Goal: Book appointment/travel/reservation

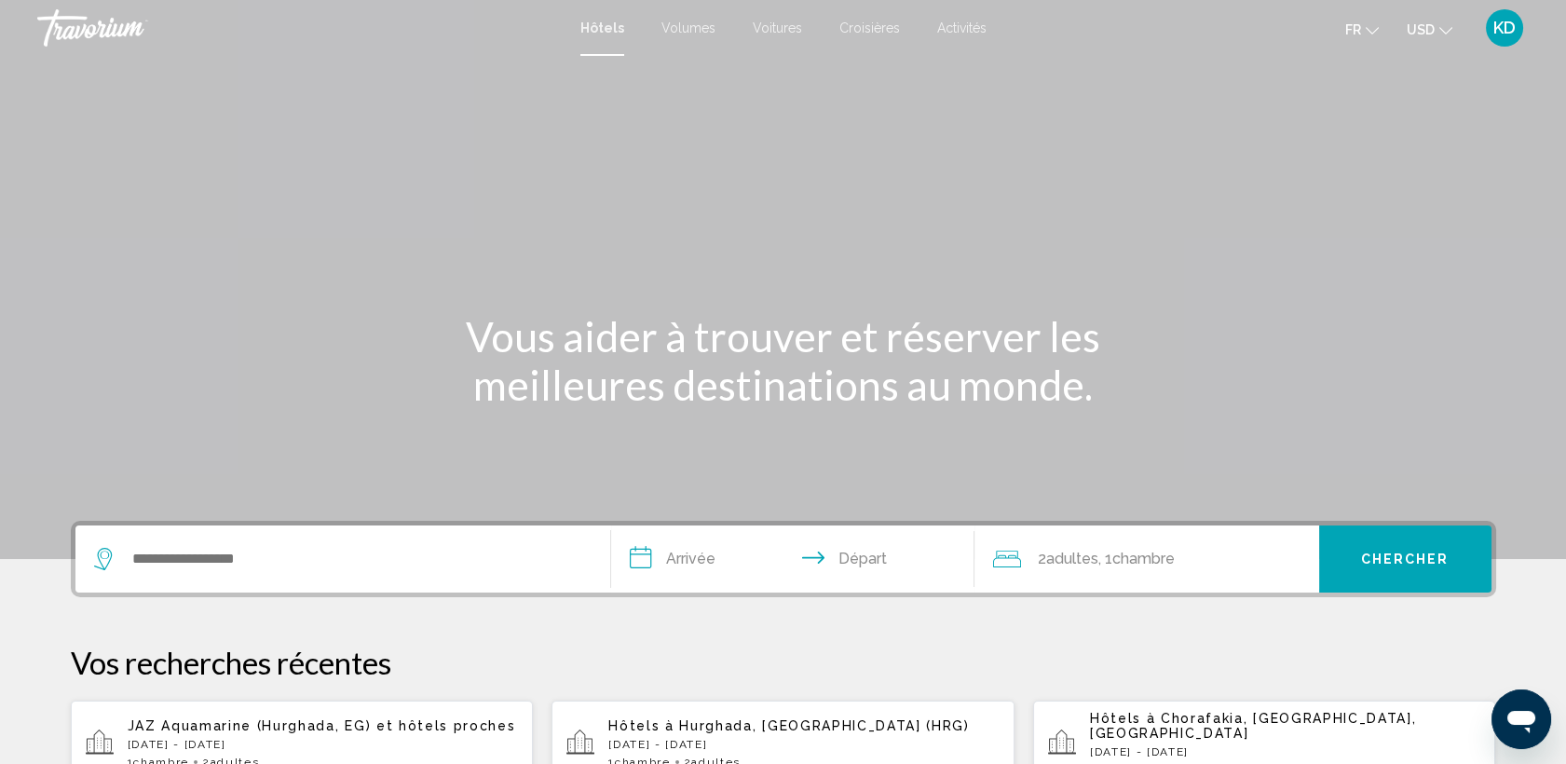
click at [960, 29] on span "Activités" at bounding box center [961, 28] width 49 height 15
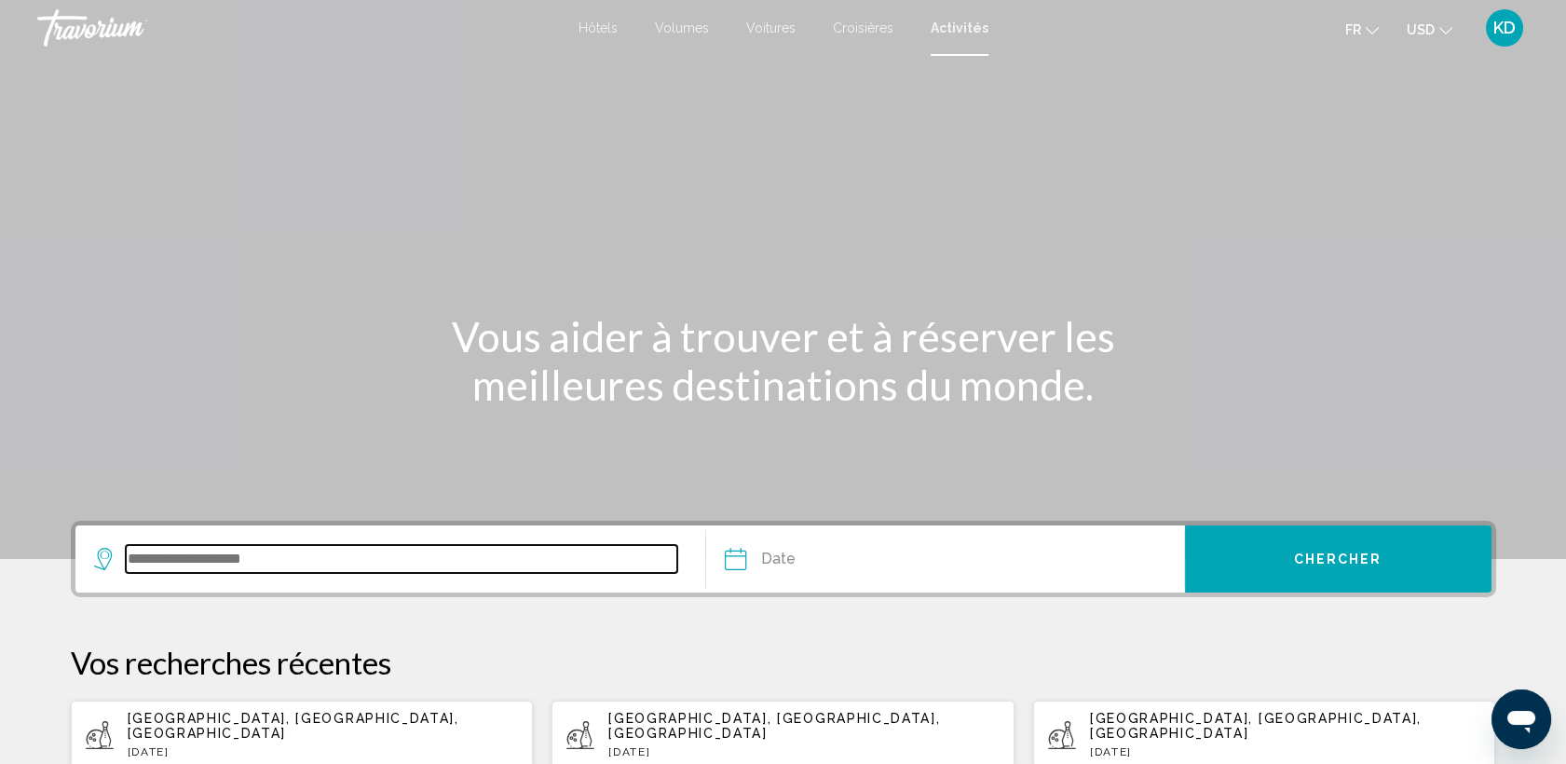
click at [129, 556] on input "Widget de recherche" at bounding box center [402, 559] width 553 height 28
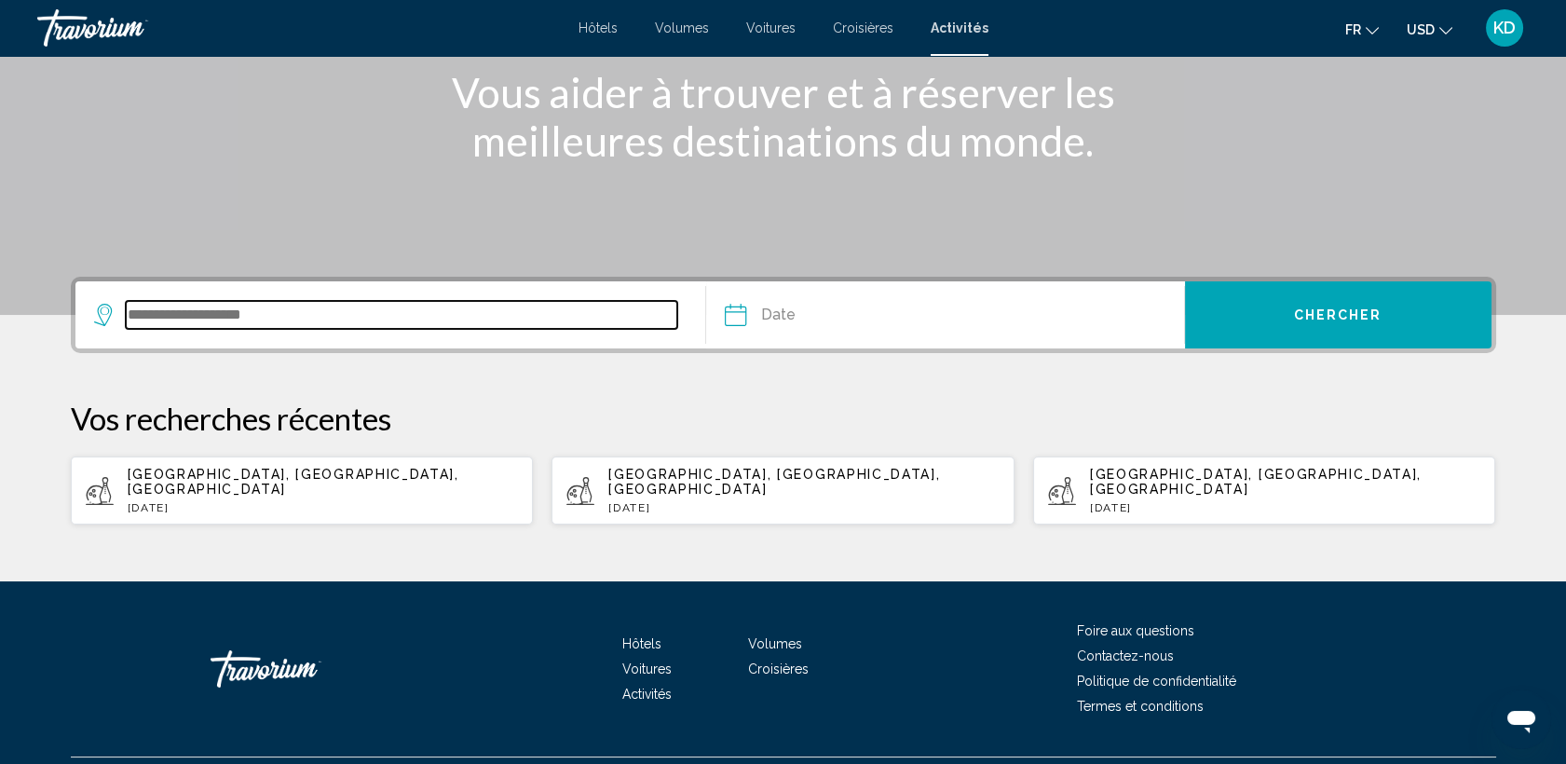
scroll to position [273, 0]
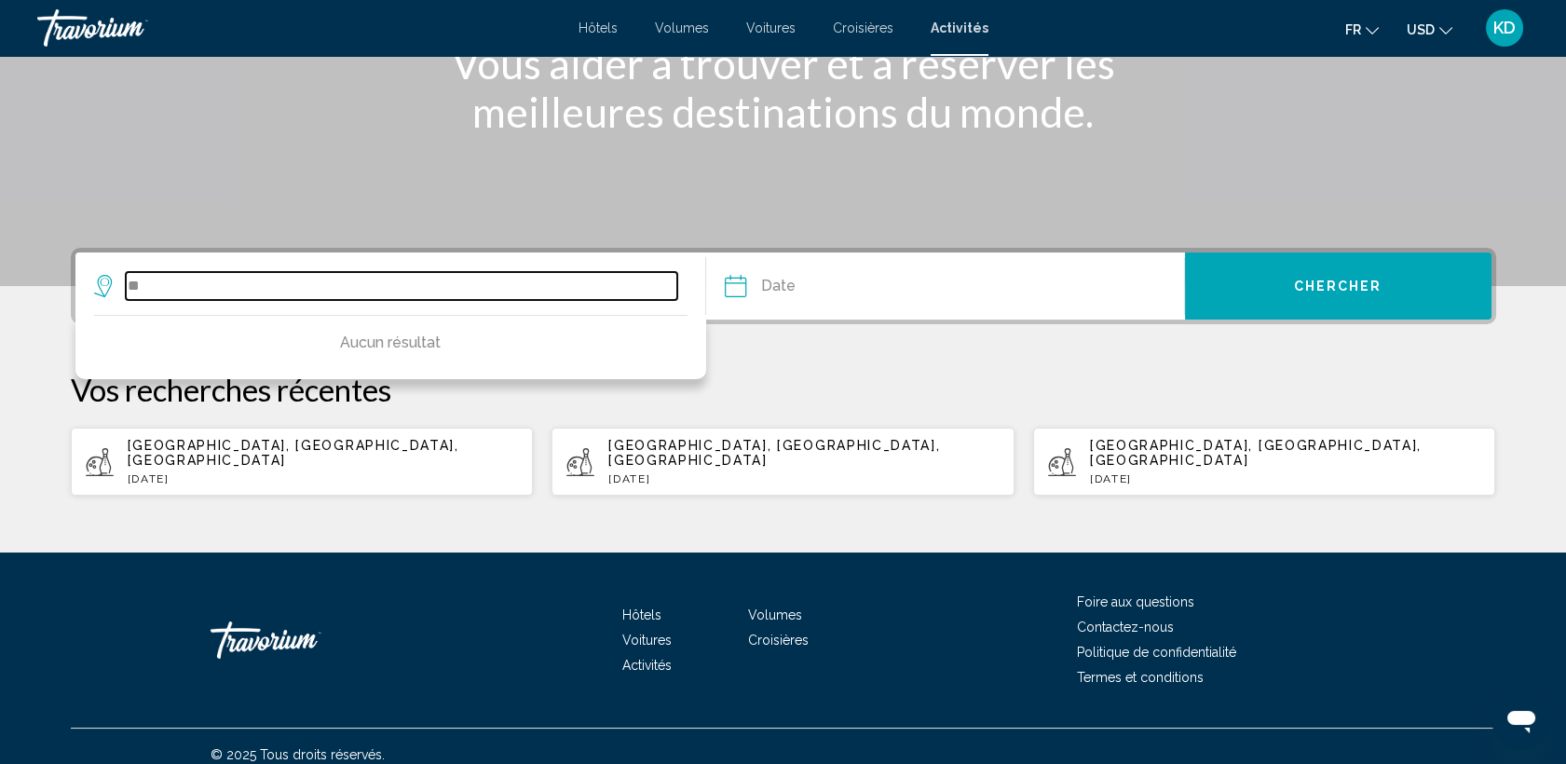
type input "*"
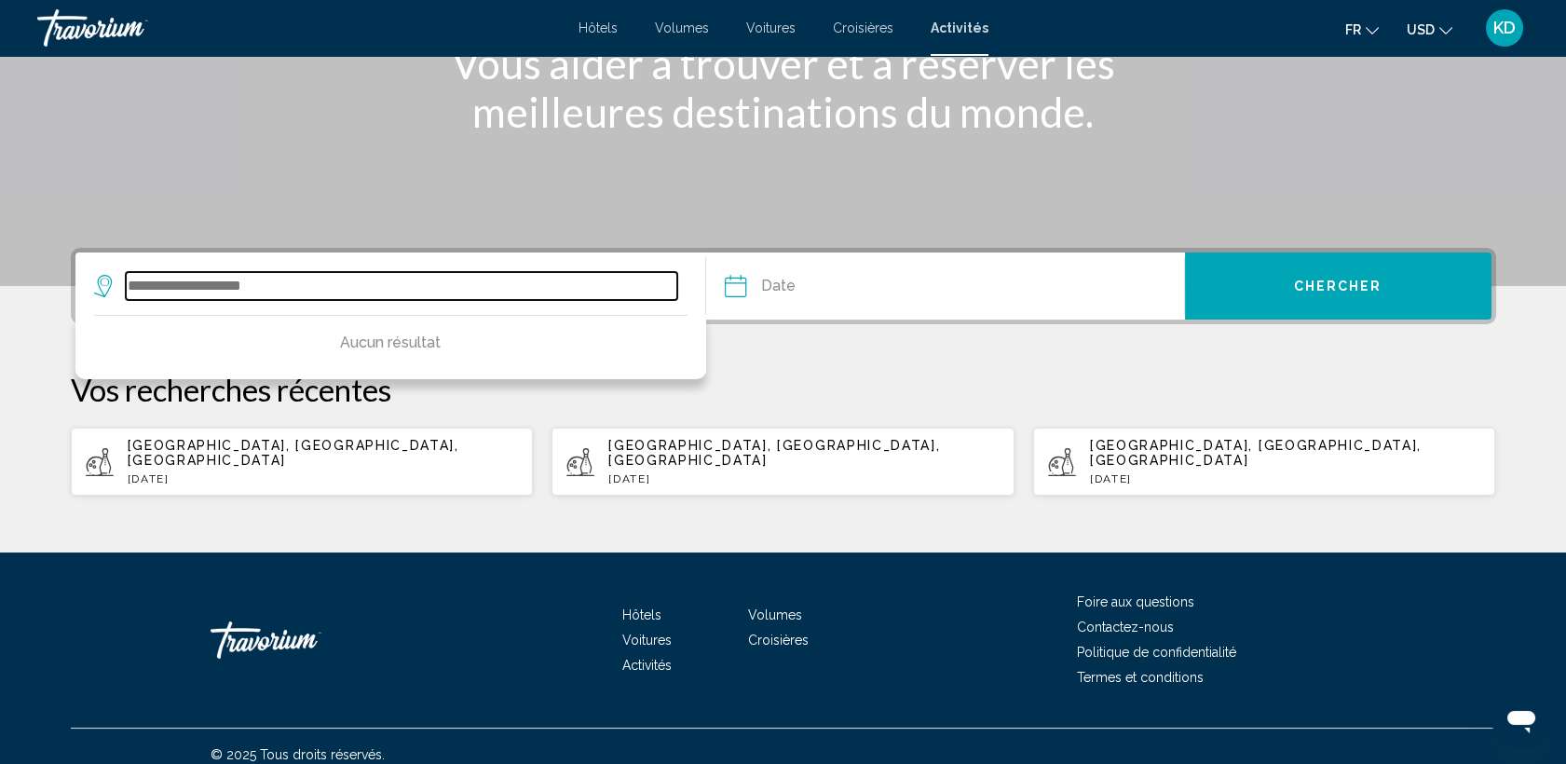
click at [291, 292] on input "Widget de recherche" at bounding box center [402, 286] width 553 height 28
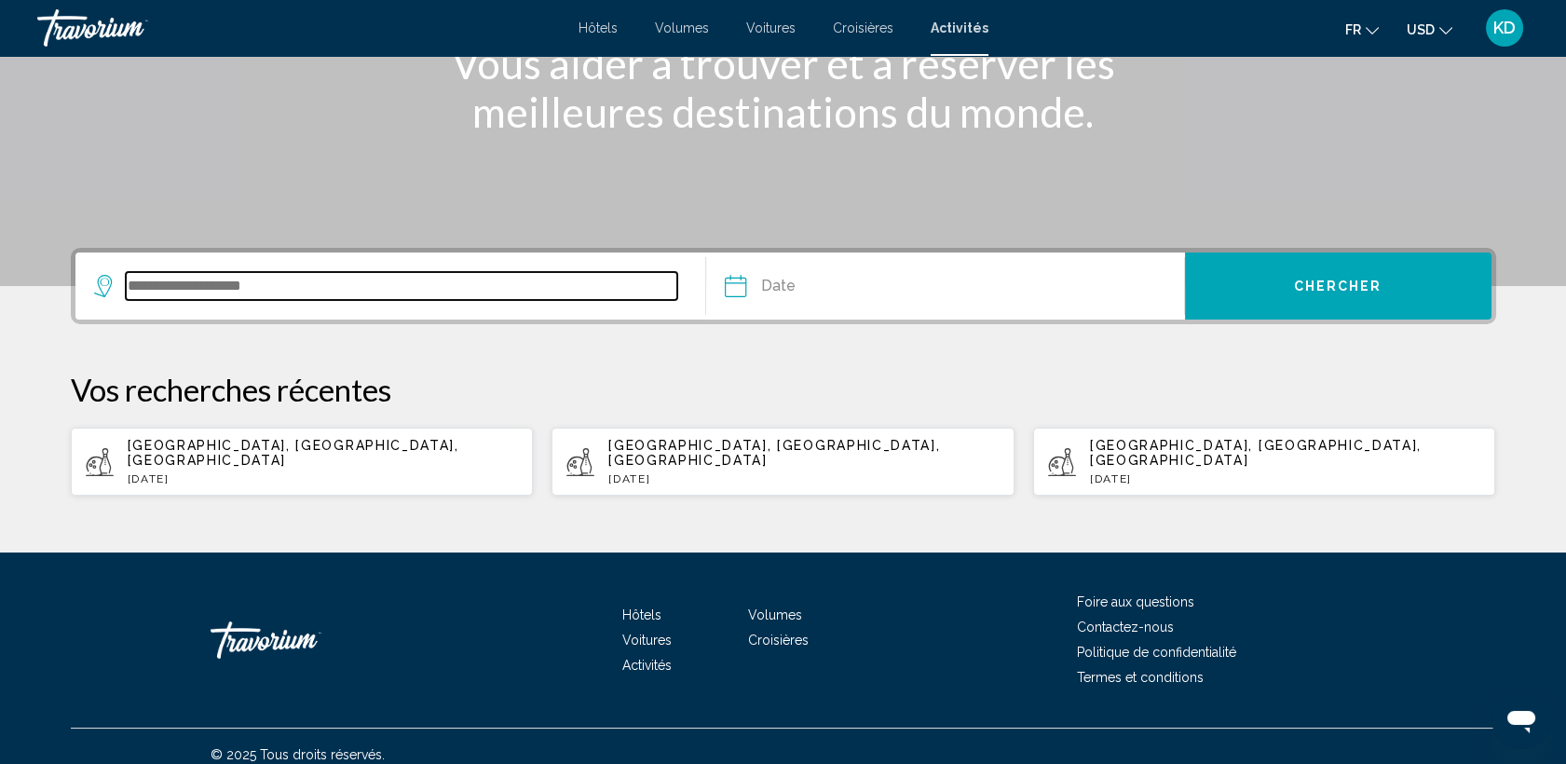
click at [134, 287] on input "Widget de recherche" at bounding box center [402, 286] width 553 height 28
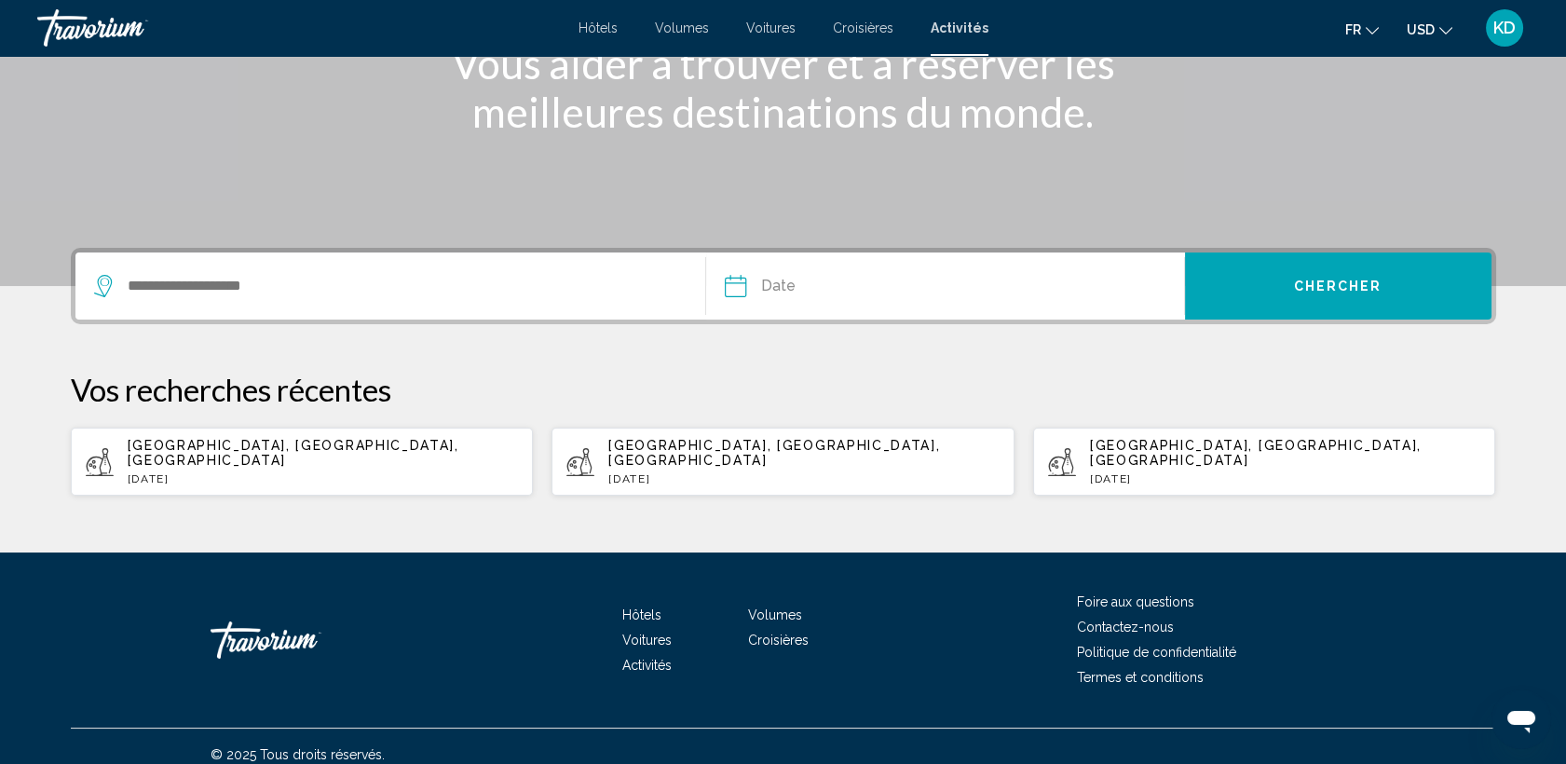
click at [103, 280] on icon "Widget de recherche" at bounding box center [105, 286] width 22 height 22
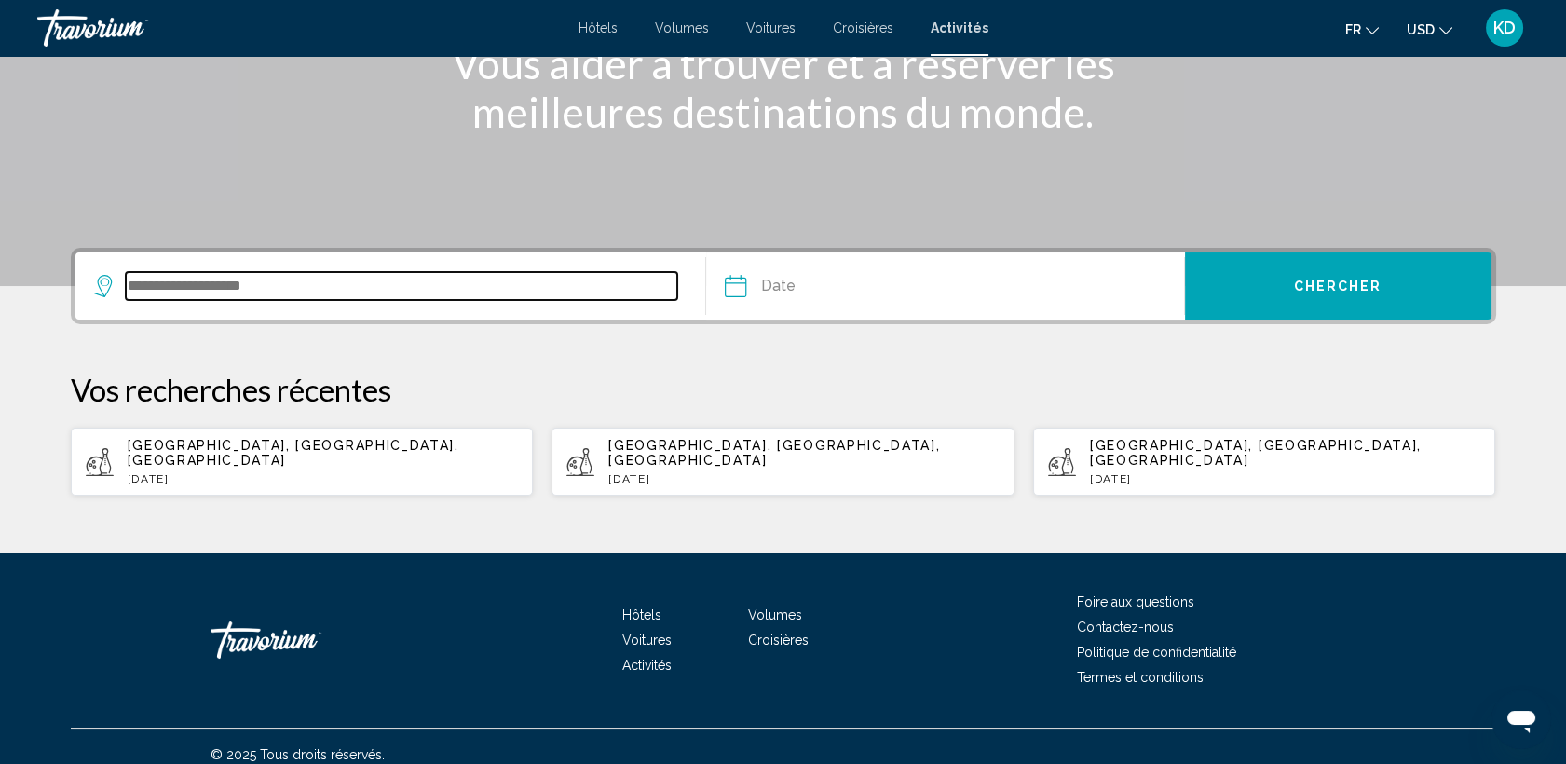
click at [140, 283] on input "Widget de recherche" at bounding box center [402, 286] width 553 height 28
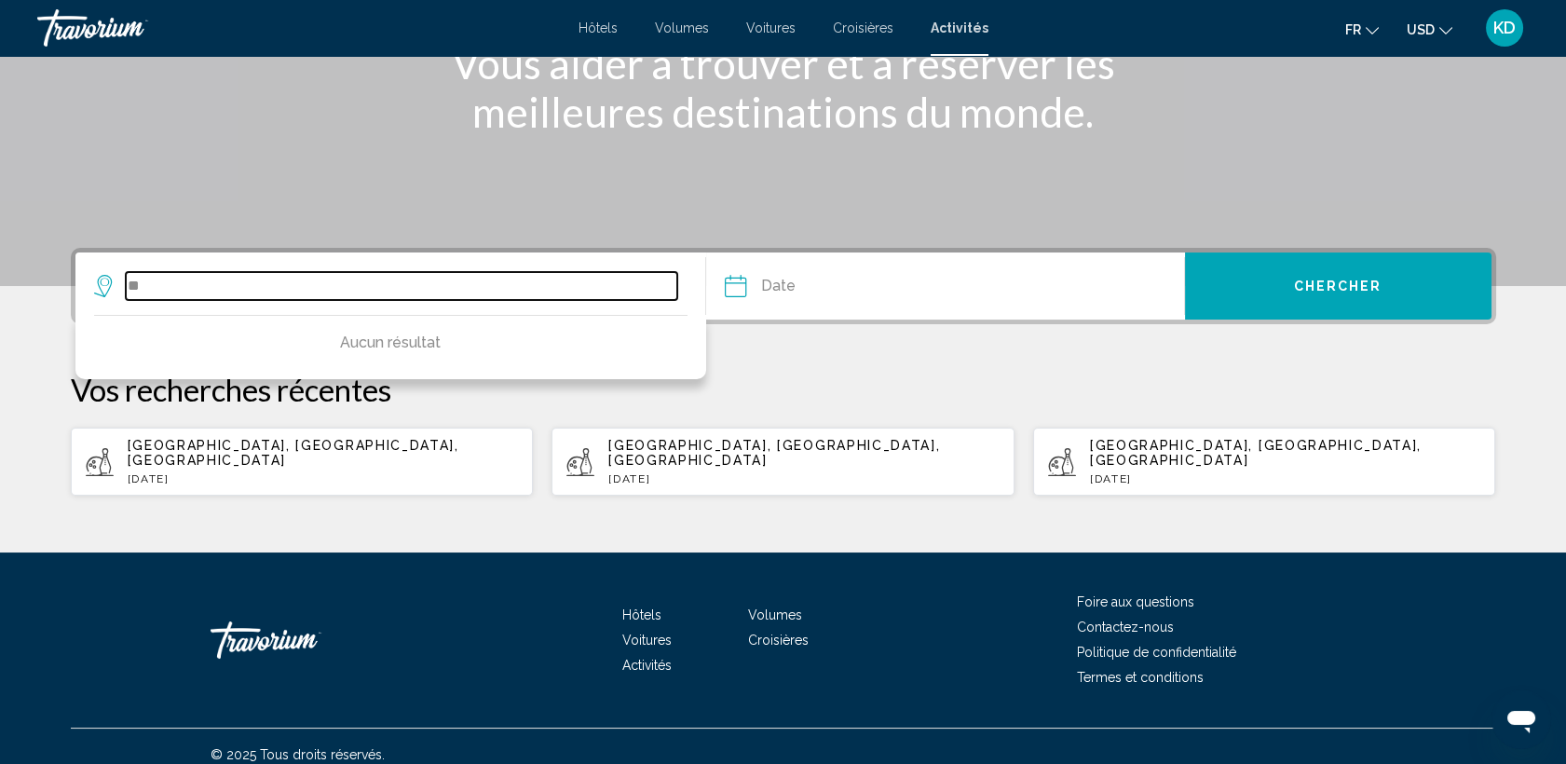
type input "*"
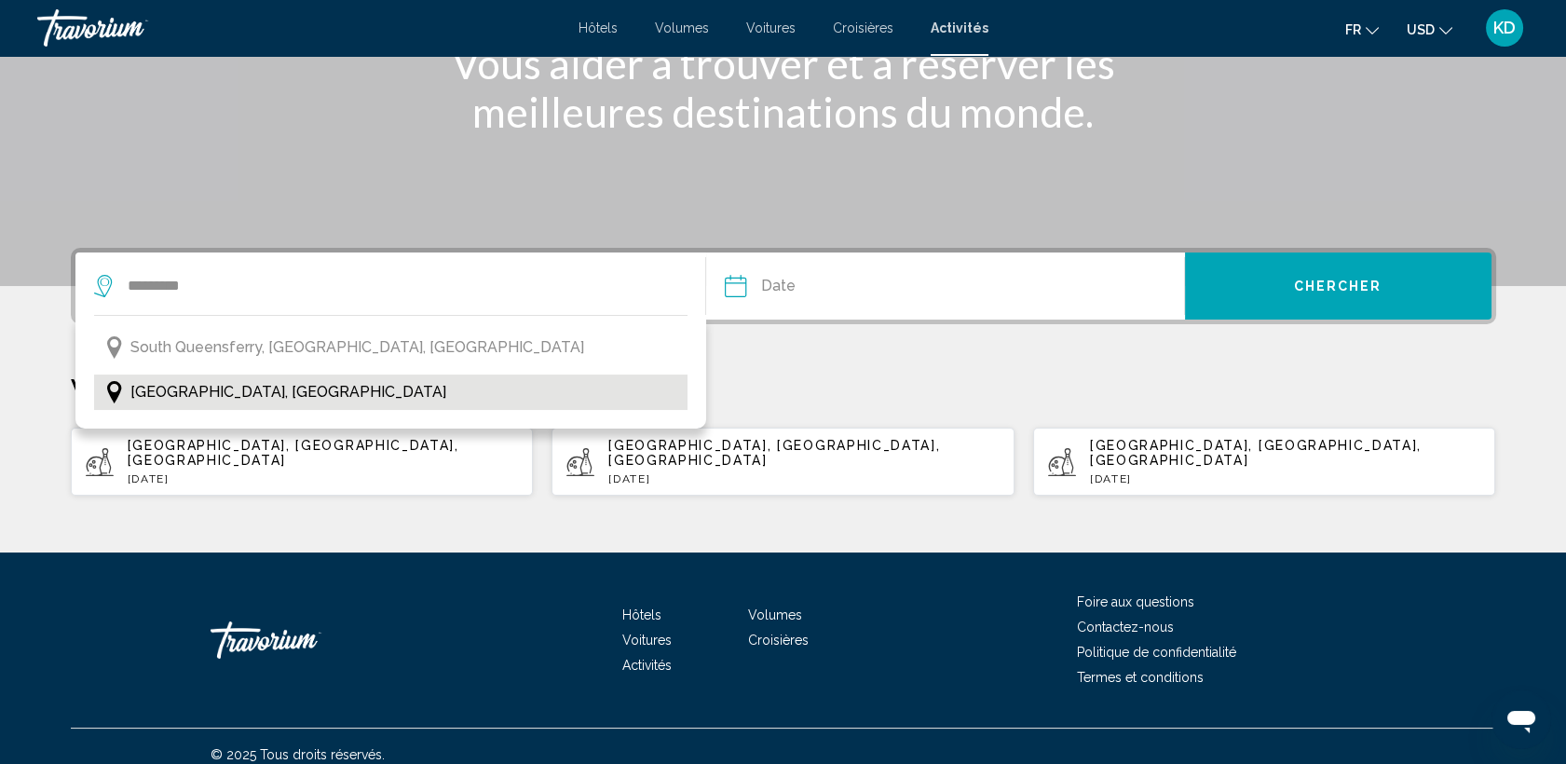
click at [165, 386] on span "[GEOGRAPHIC_DATA], [GEOGRAPHIC_DATA]" at bounding box center [288, 392] width 316 height 26
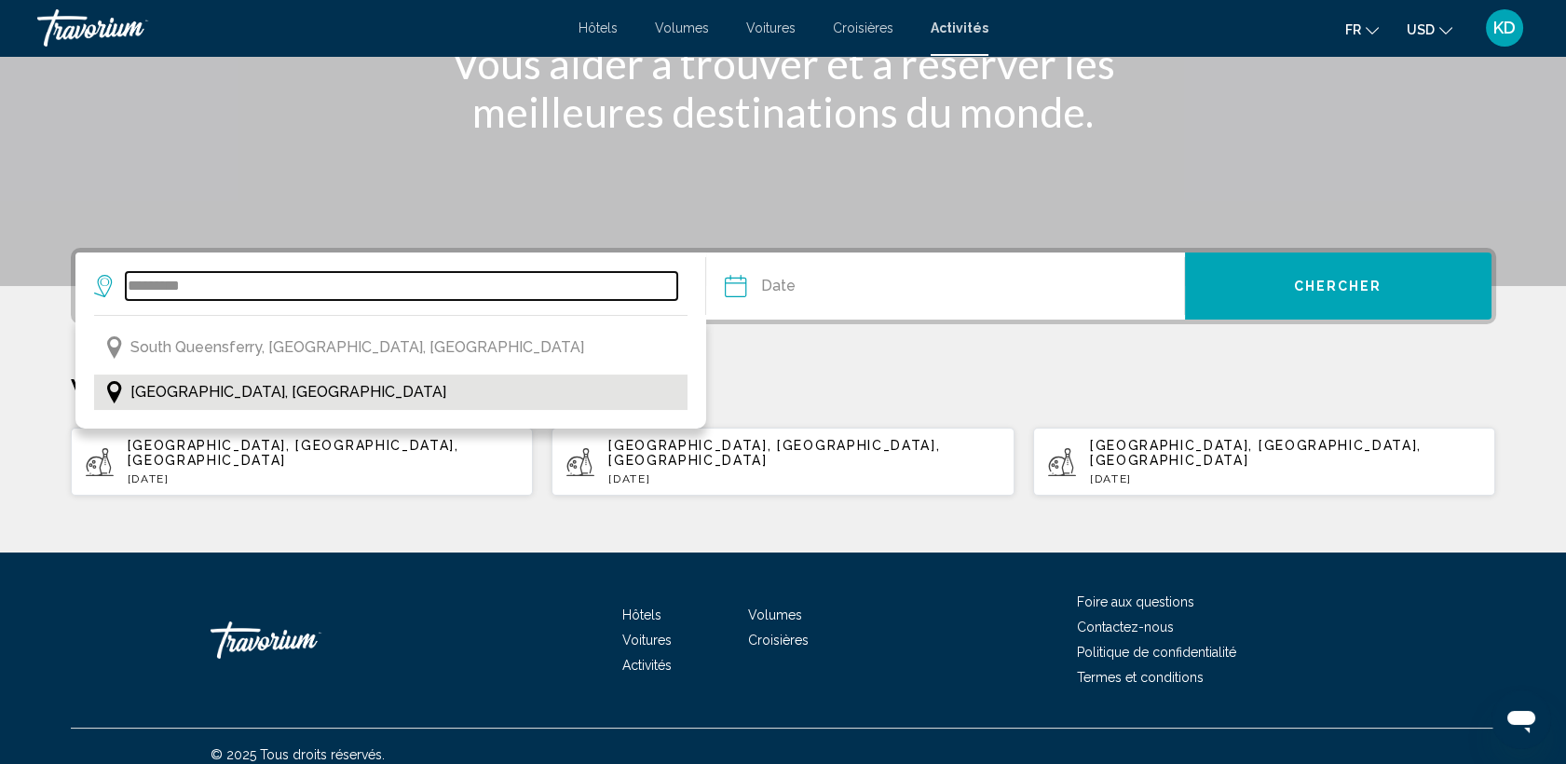
type input "**********"
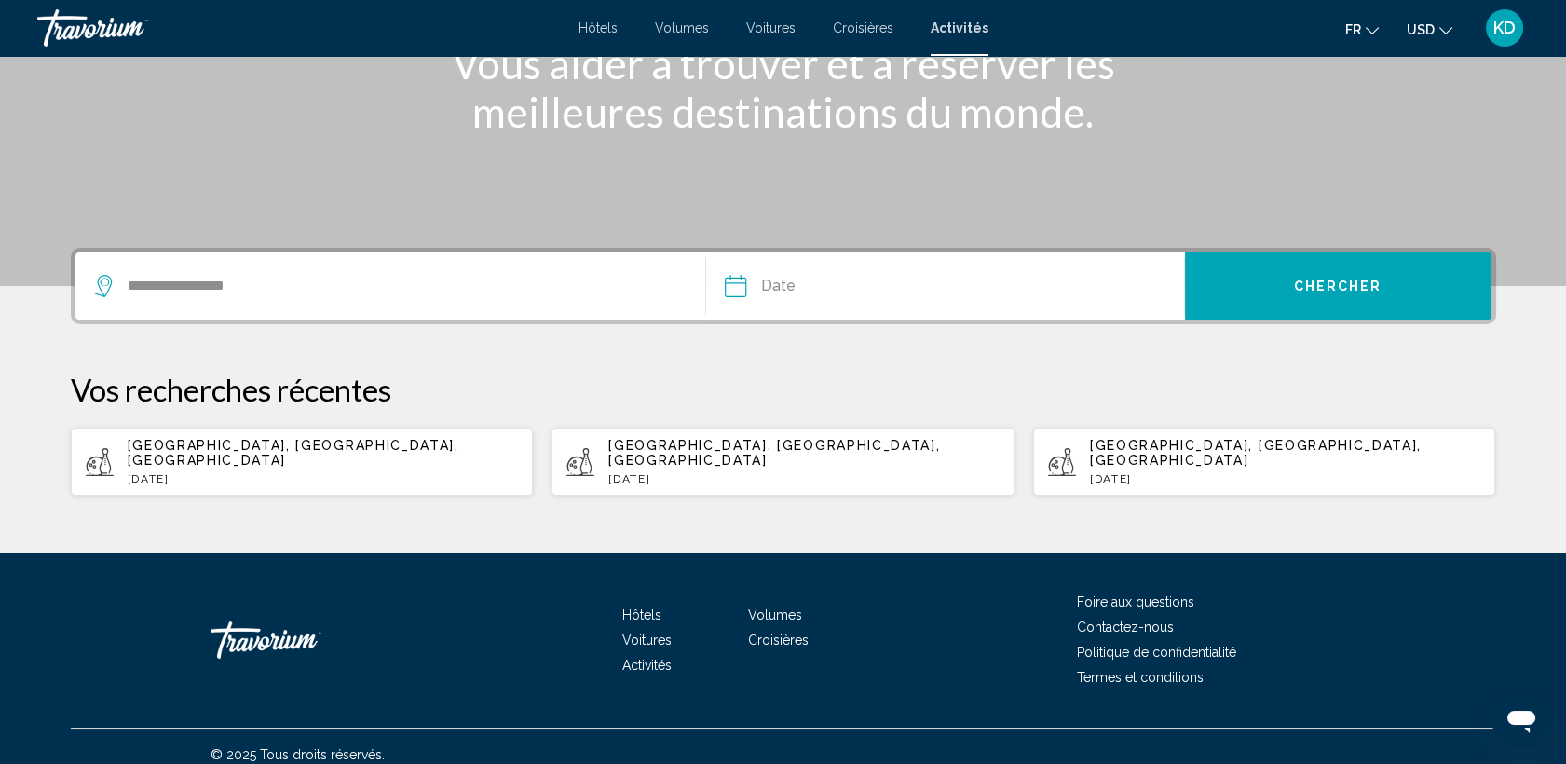
click at [780, 291] on input "Date" at bounding box center [838, 289] width 237 height 73
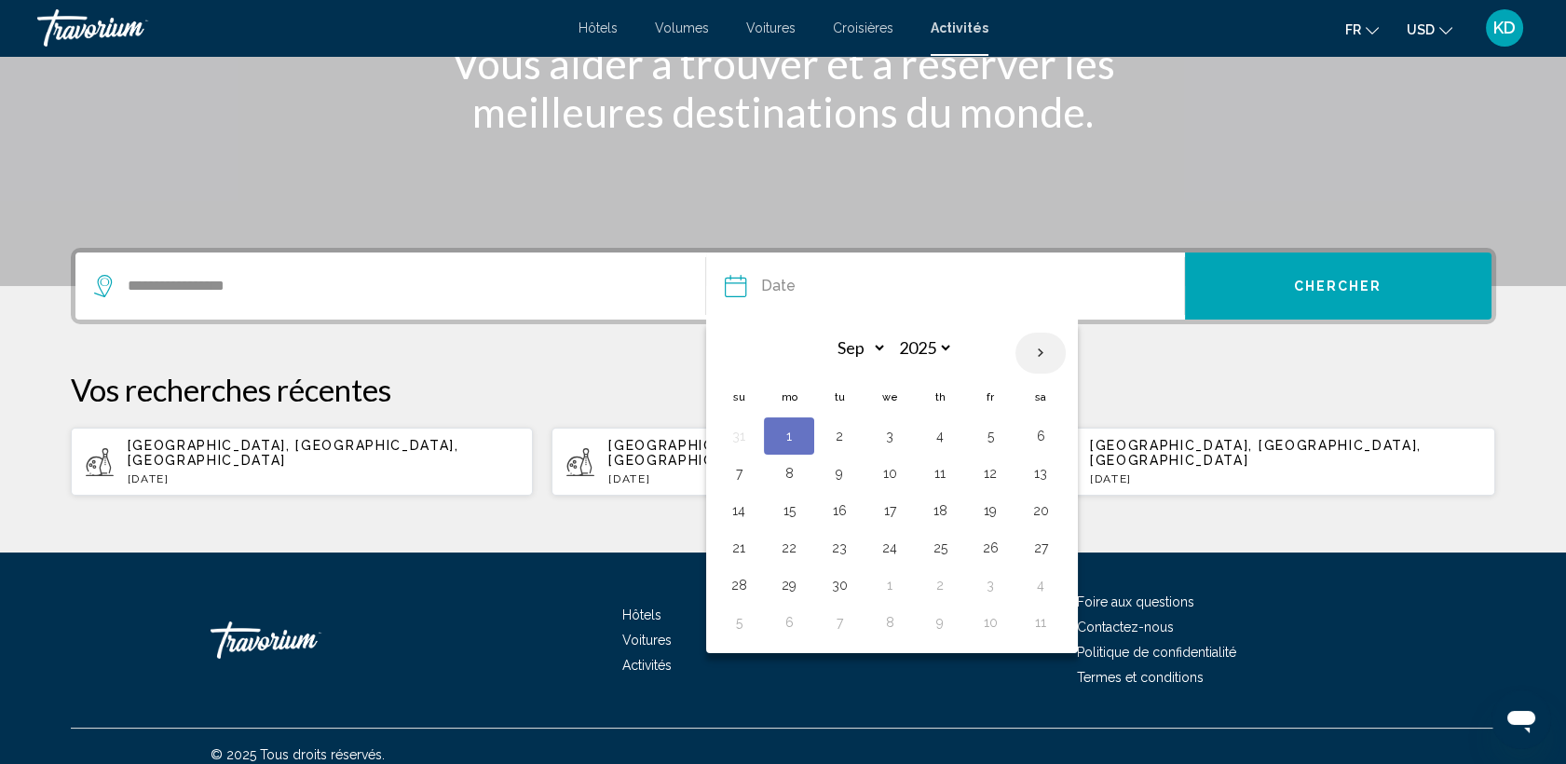
click at [1038, 362] on th "Next month" at bounding box center [1041, 353] width 50 height 41
click at [1038, 354] on th "Next month" at bounding box center [1041, 353] width 50 height 41
select select "**"
click at [790, 433] on button "1" at bounding box center [789, 436] width 30 height 26
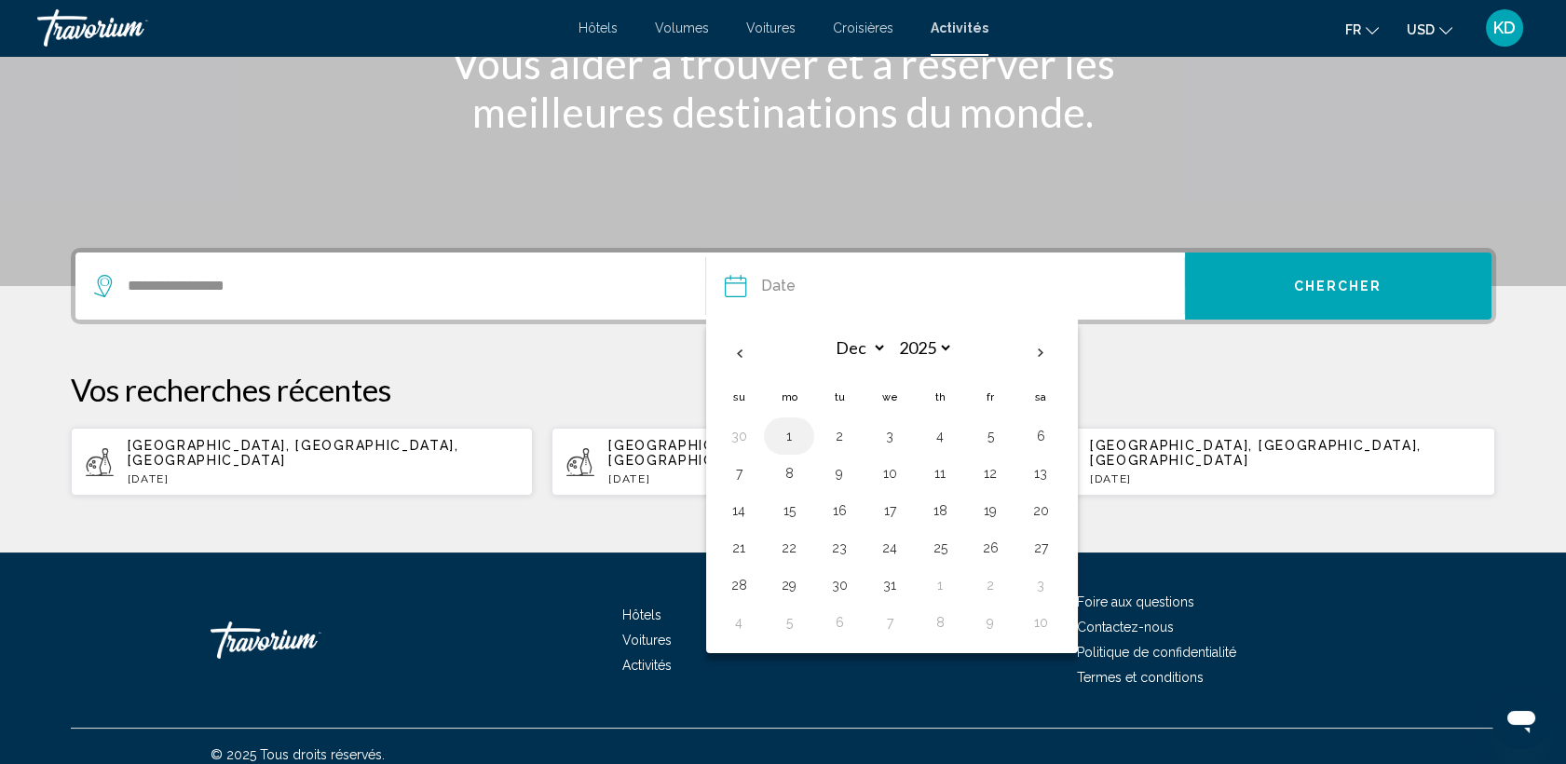
type input "**********"
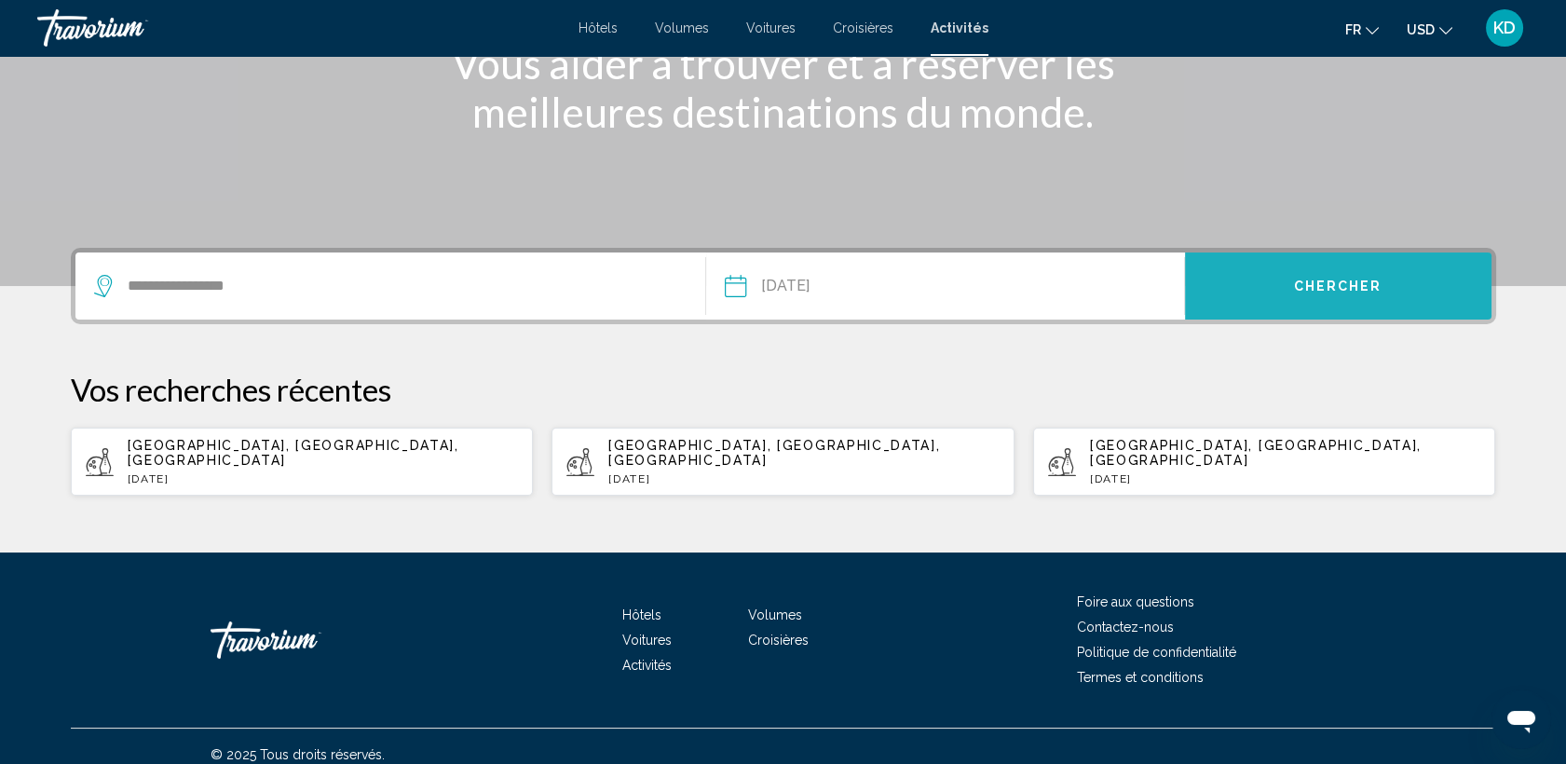
click at [1349, 280] on span "Chercher" at bounding box center [1338, 287] width 89 height 15
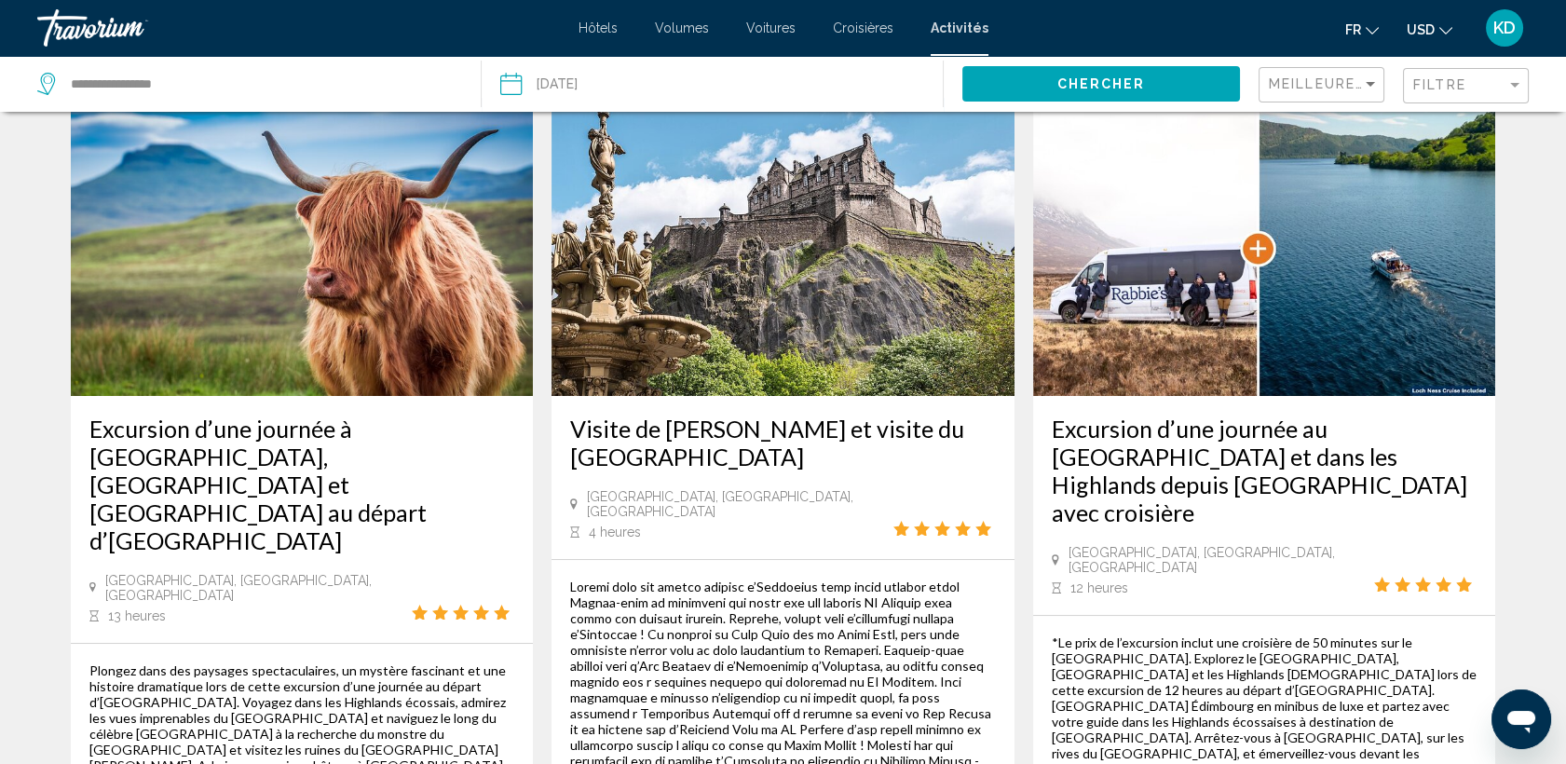
scroll to position [1035, 0]
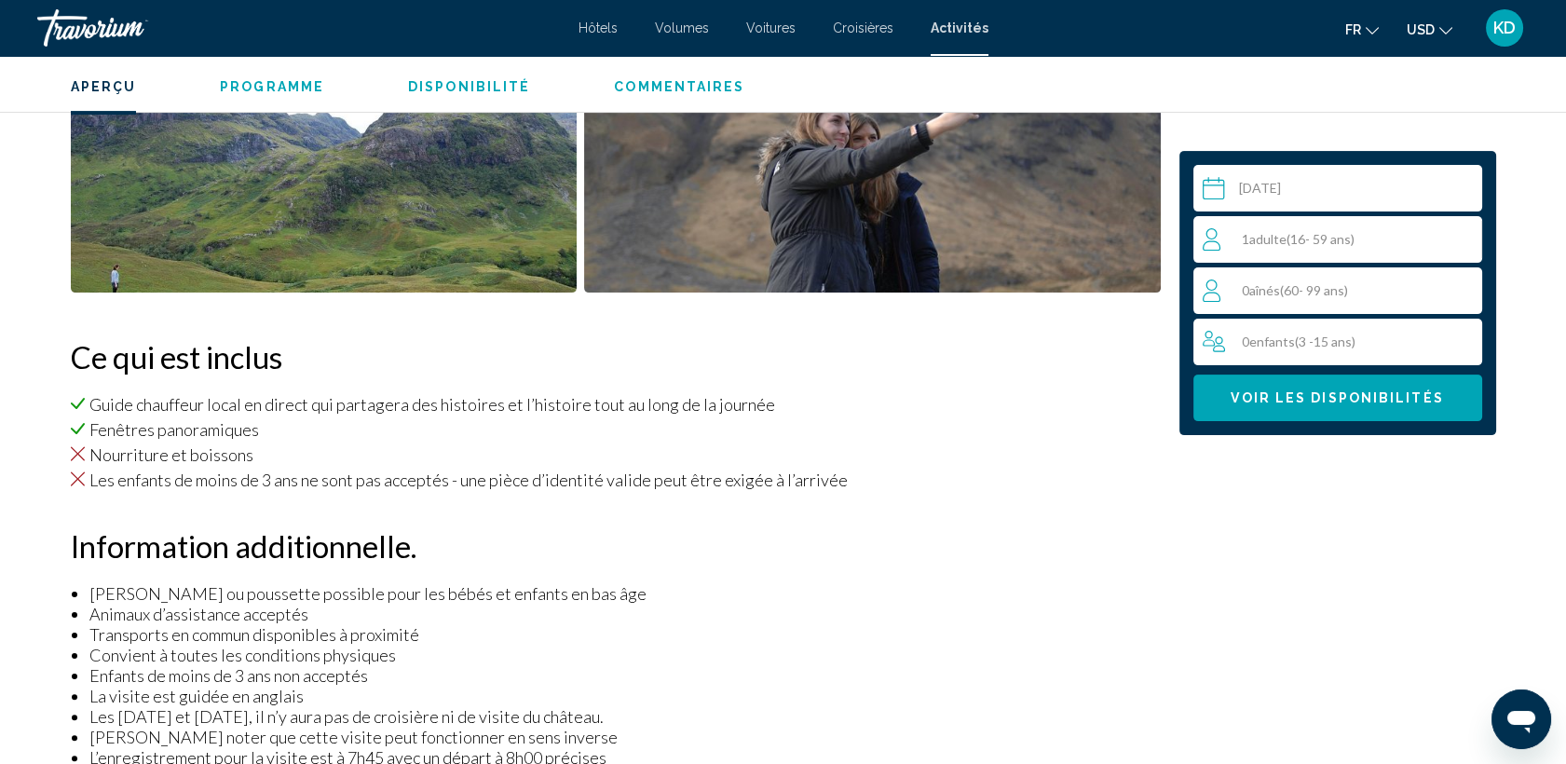
scroll to position [827, 0]
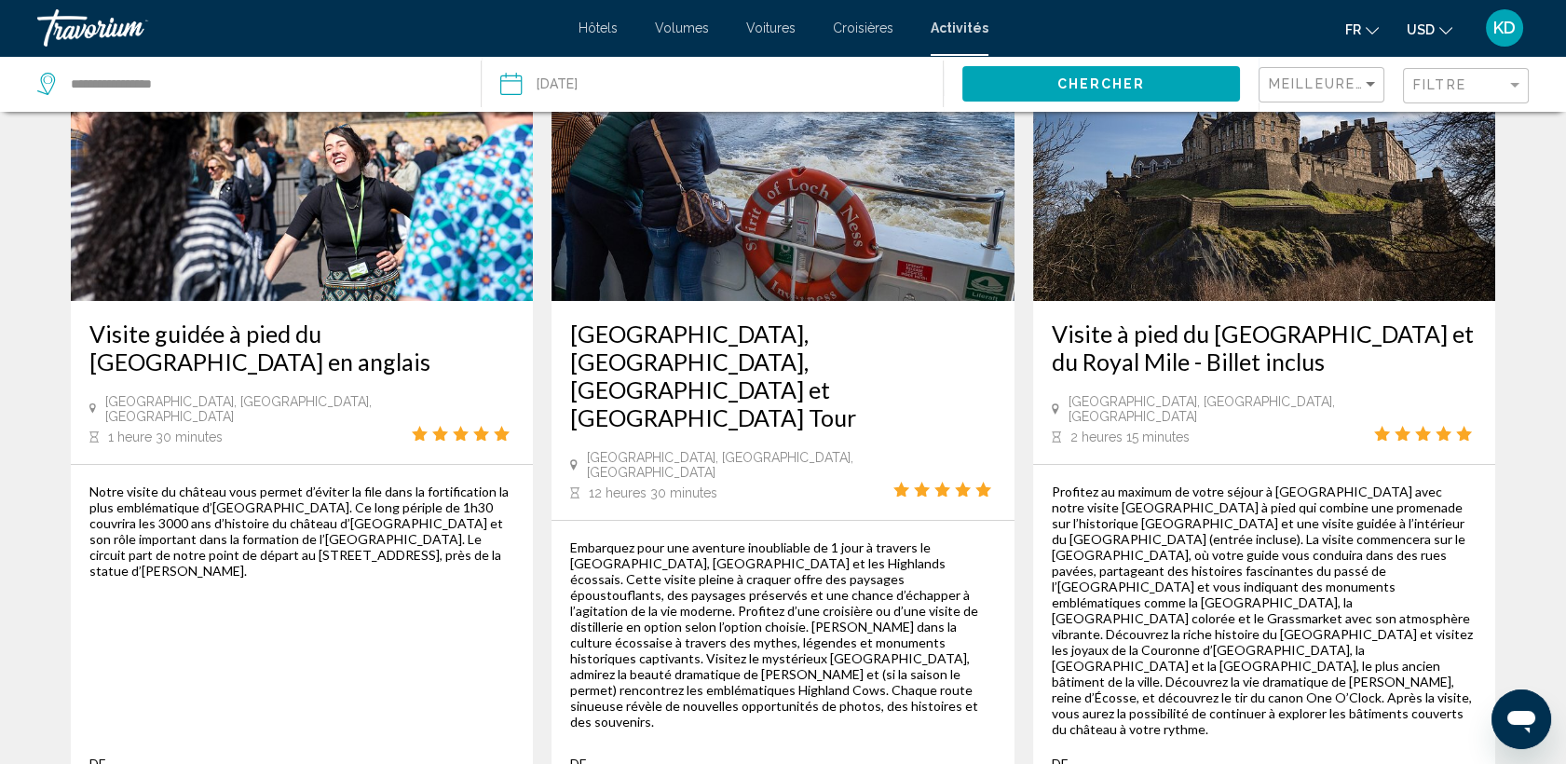
scroll to position [278, 0]
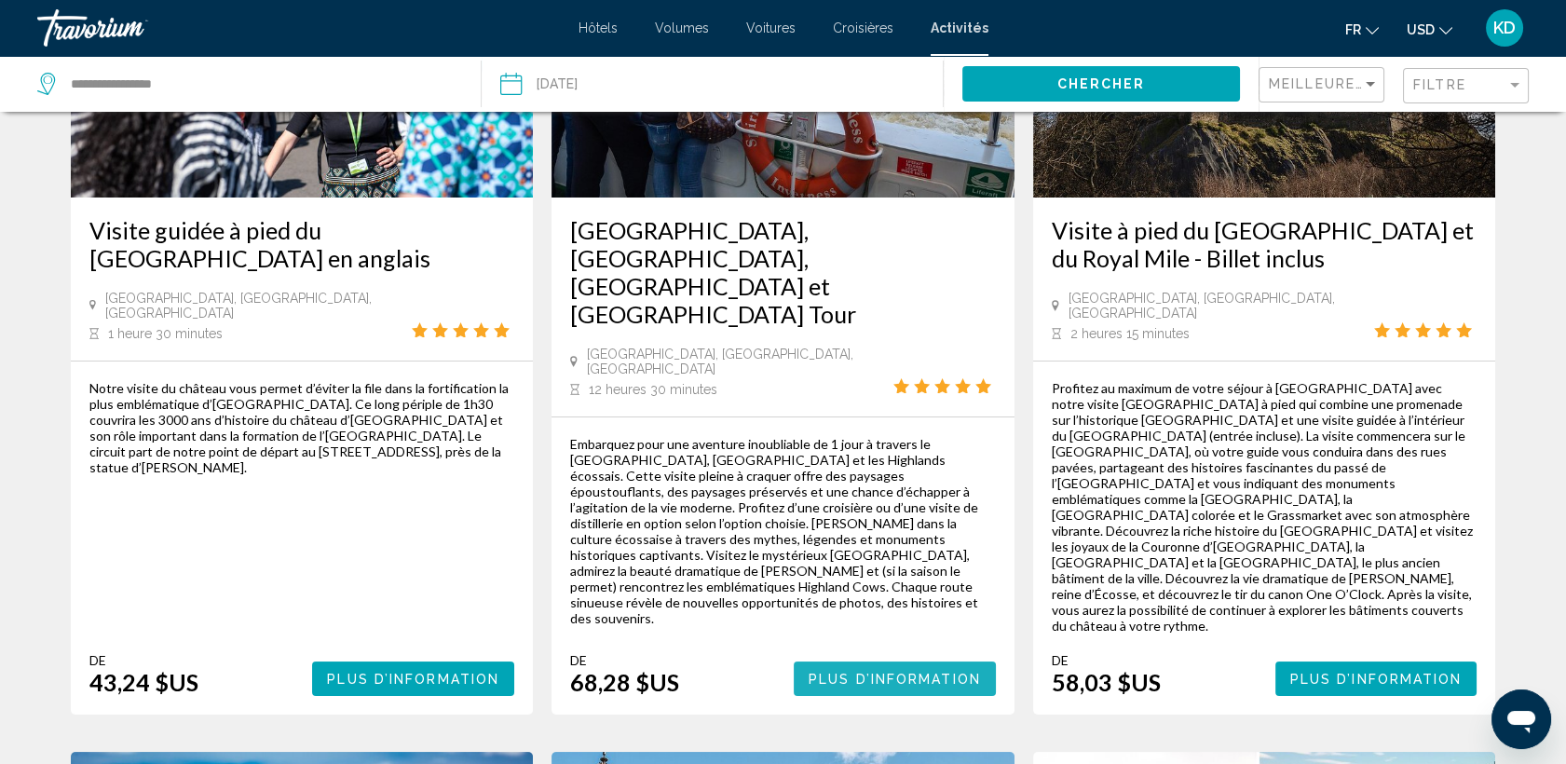
click at [885, 672] on span "Plus d’information" at bounding box center [895, 679] width 172 height 15
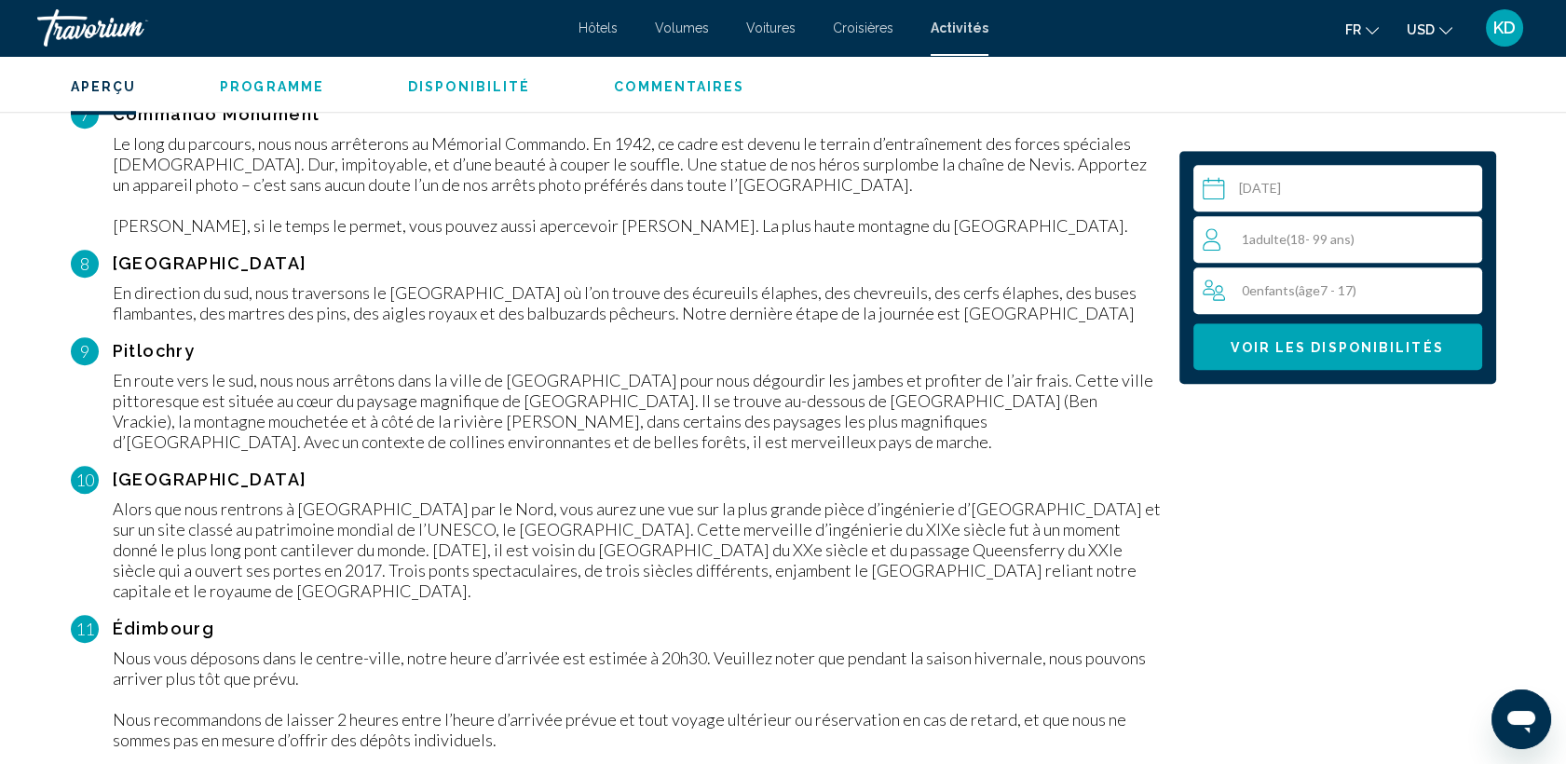
scroll to position [3106, 0]
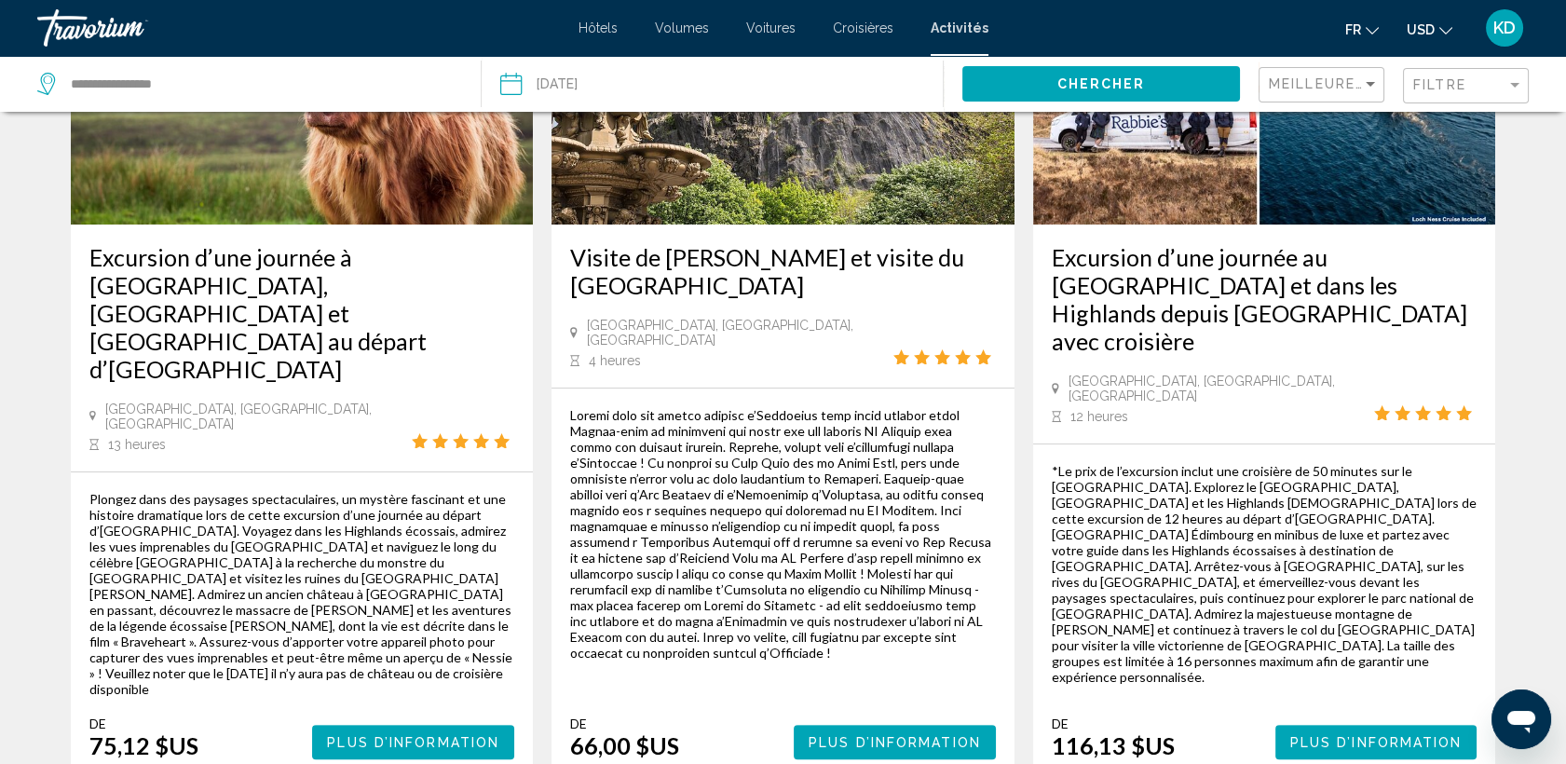
scroll to position [1139, 0]
